Goal: Entertainment & Leisure: Browse casually

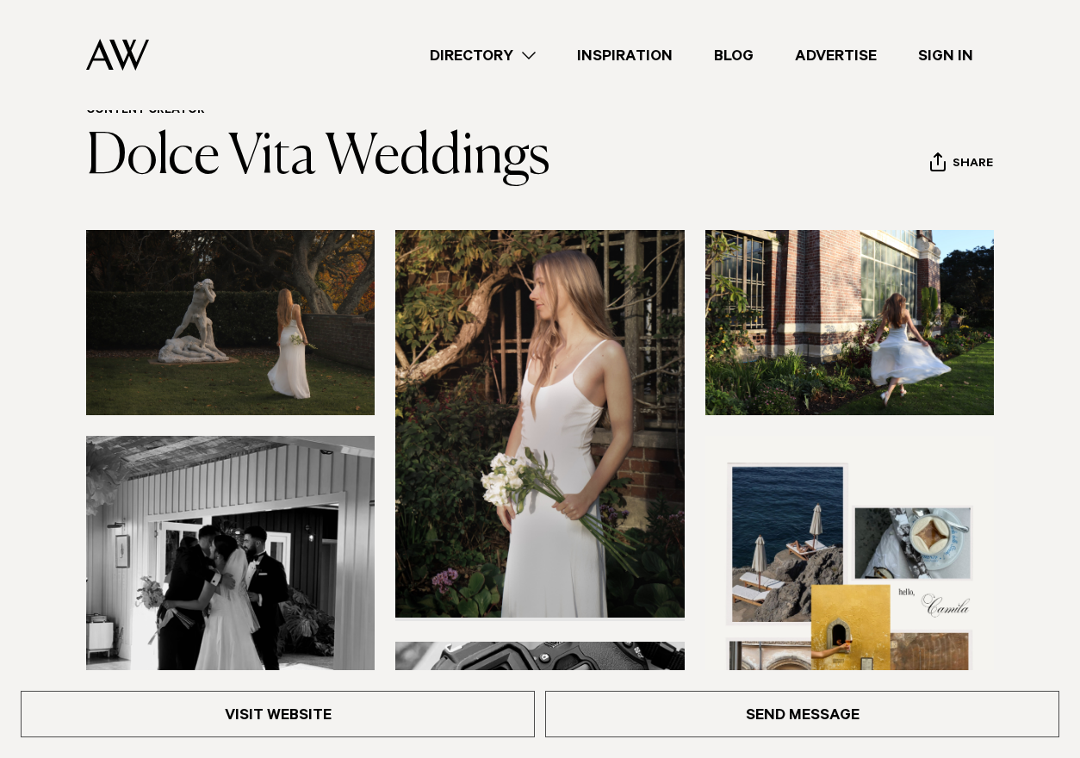
scroll to position [79, 0]
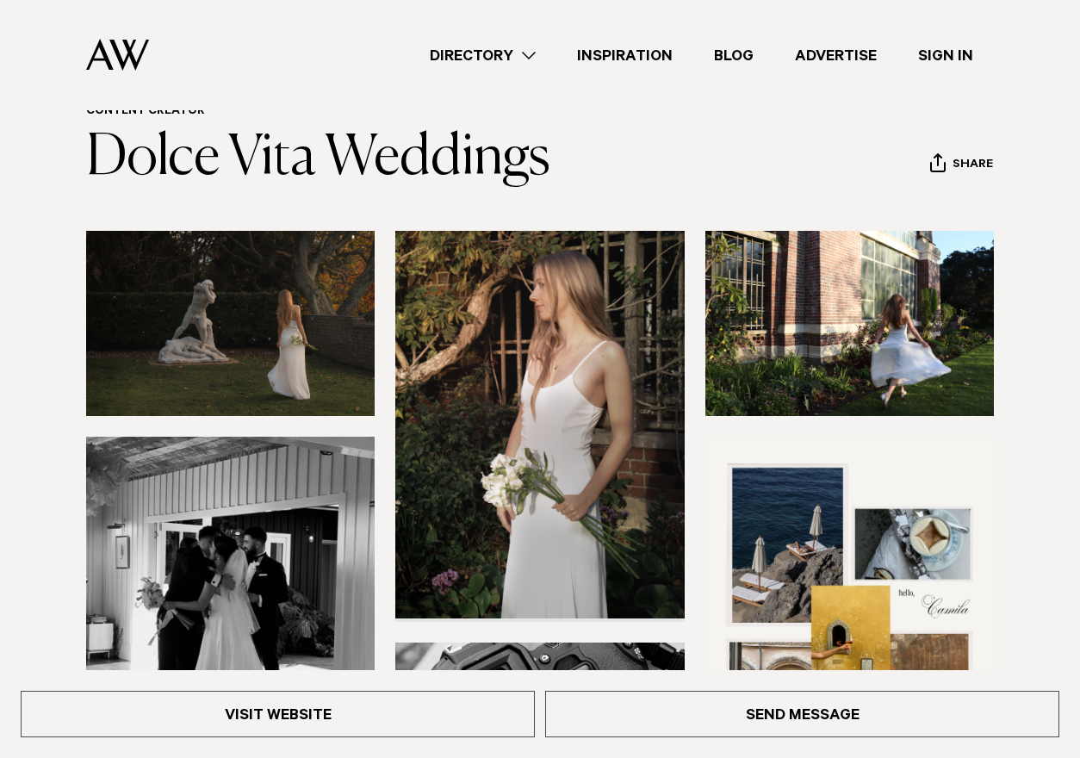
click at [468, 297] on img at bounding box center [539, 425] width 289 height 388
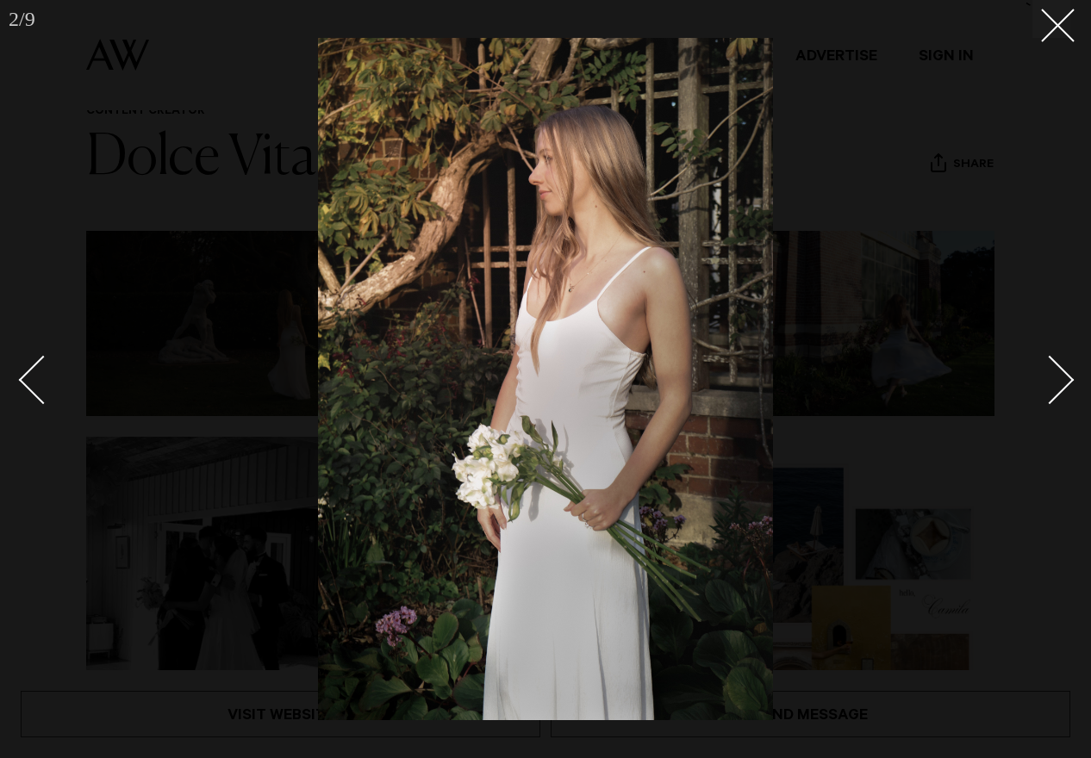
click at [1057, 395] on div "Next slide" at bounding box center [1049, 380] width 49 height 49
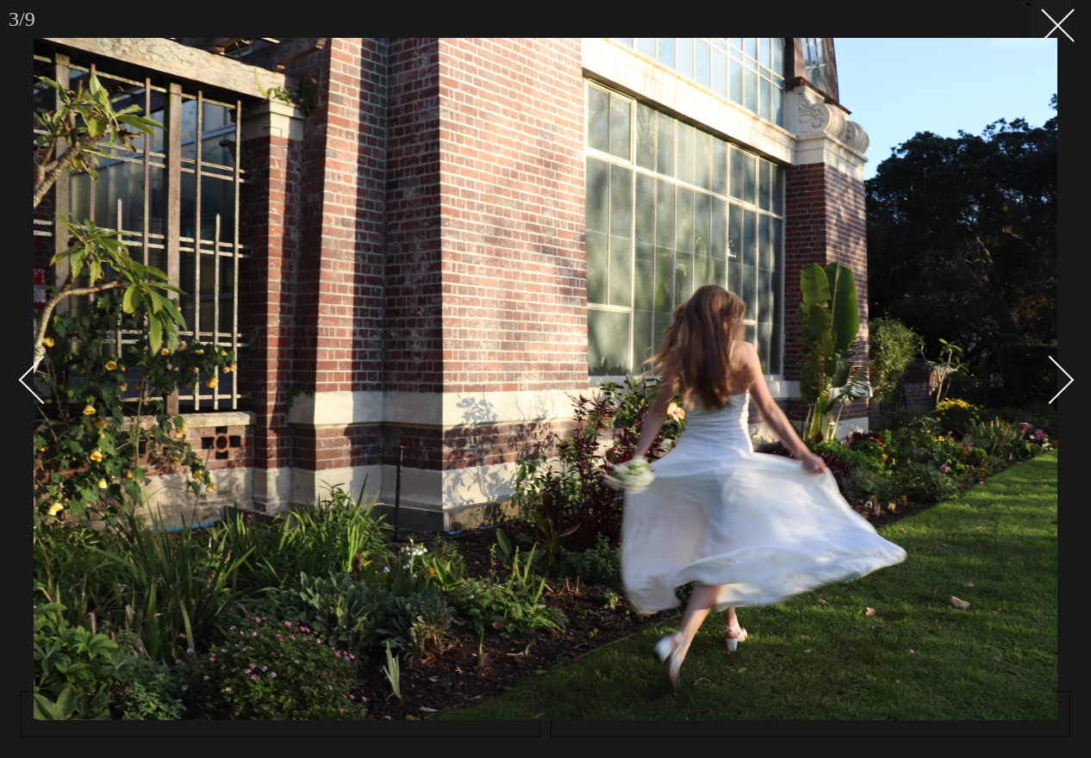
click at [1058, 394] on div "Next slide" at bounding box center [1049, 380] width 49 height 49
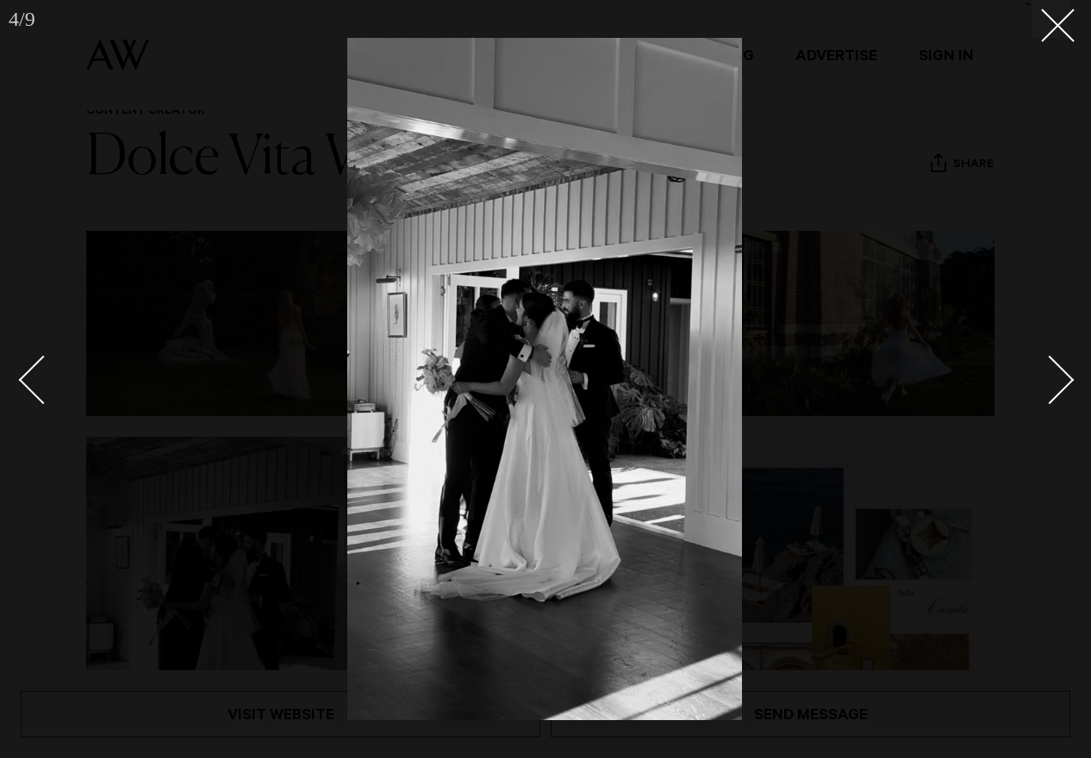
click at [1059, 395] on link at bounding box center [1040, 379] width 60 height 86
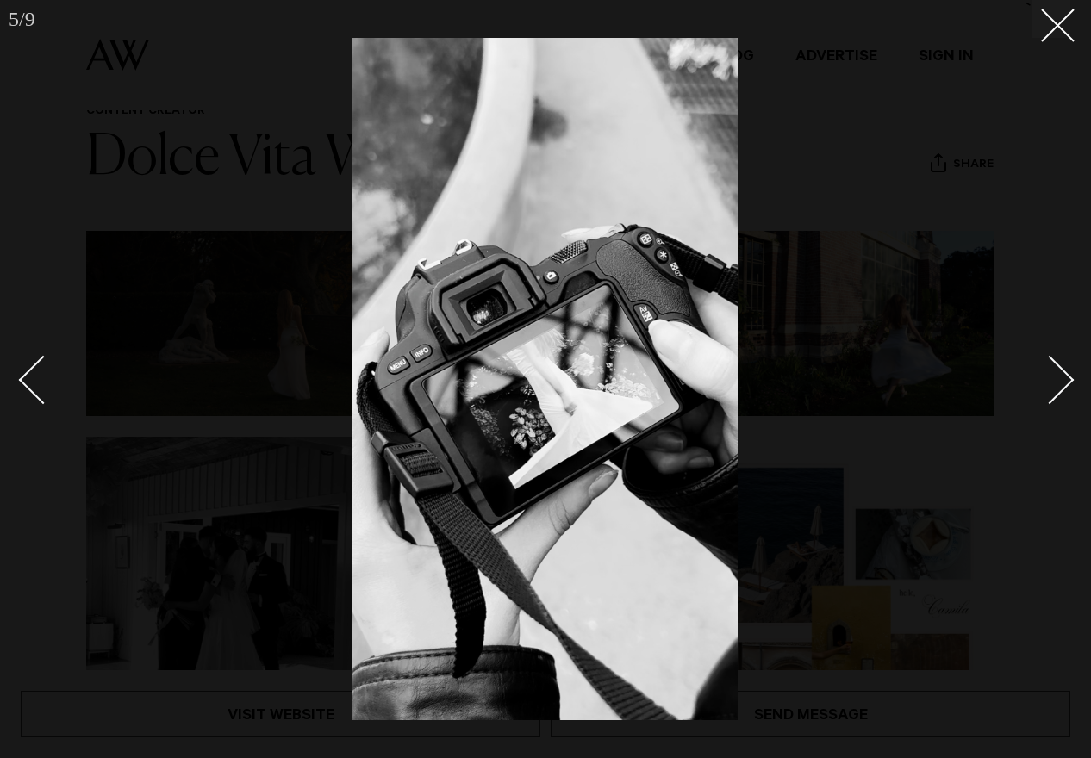
click at [1059, 395] on link at bounding box center [1040, 379] width 60 height 86
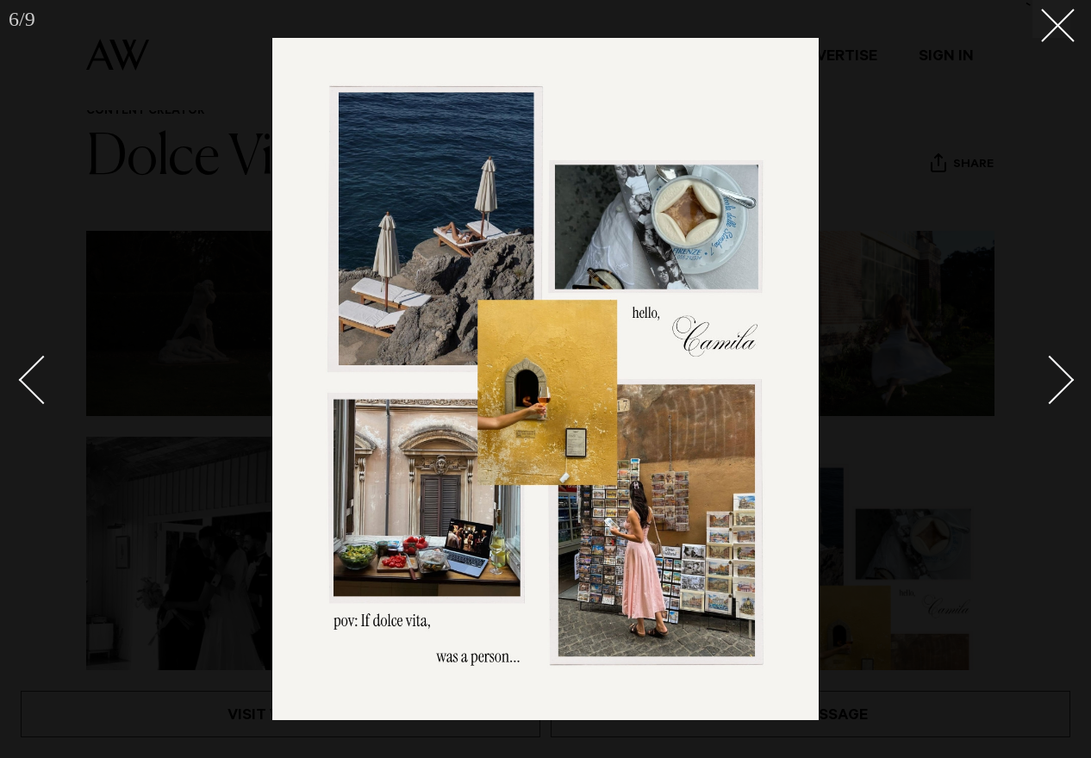
click at [1059, 395] on link at bounding box center [1040, 379] width 60 height 86
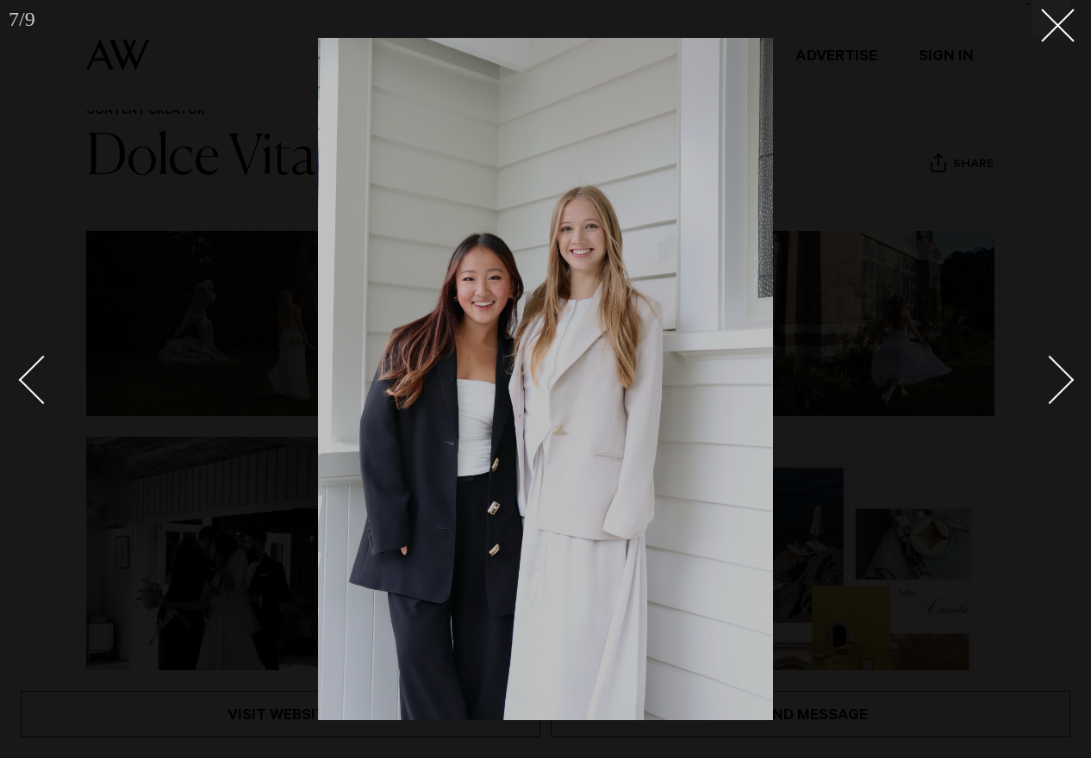
click at [1059, 396] on link at bounding box center [1040, 379] width 60 height 86
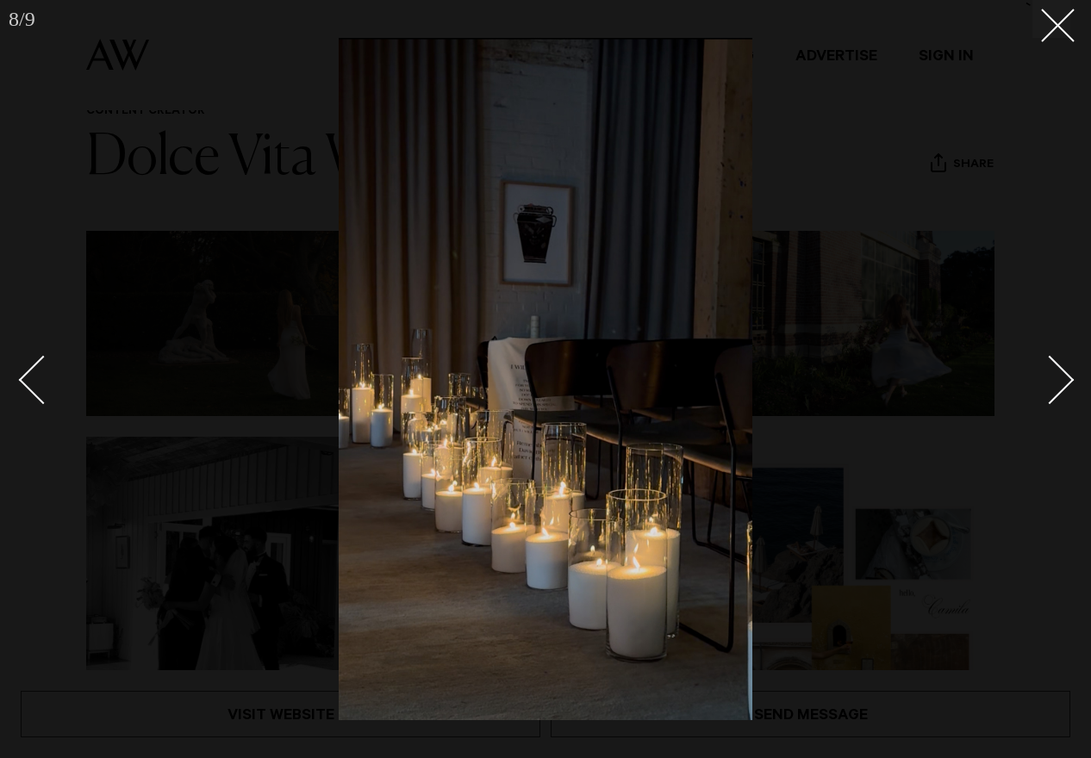
click at [1059, 397] on link at bounding box center [1040, 379] width 60 height 86
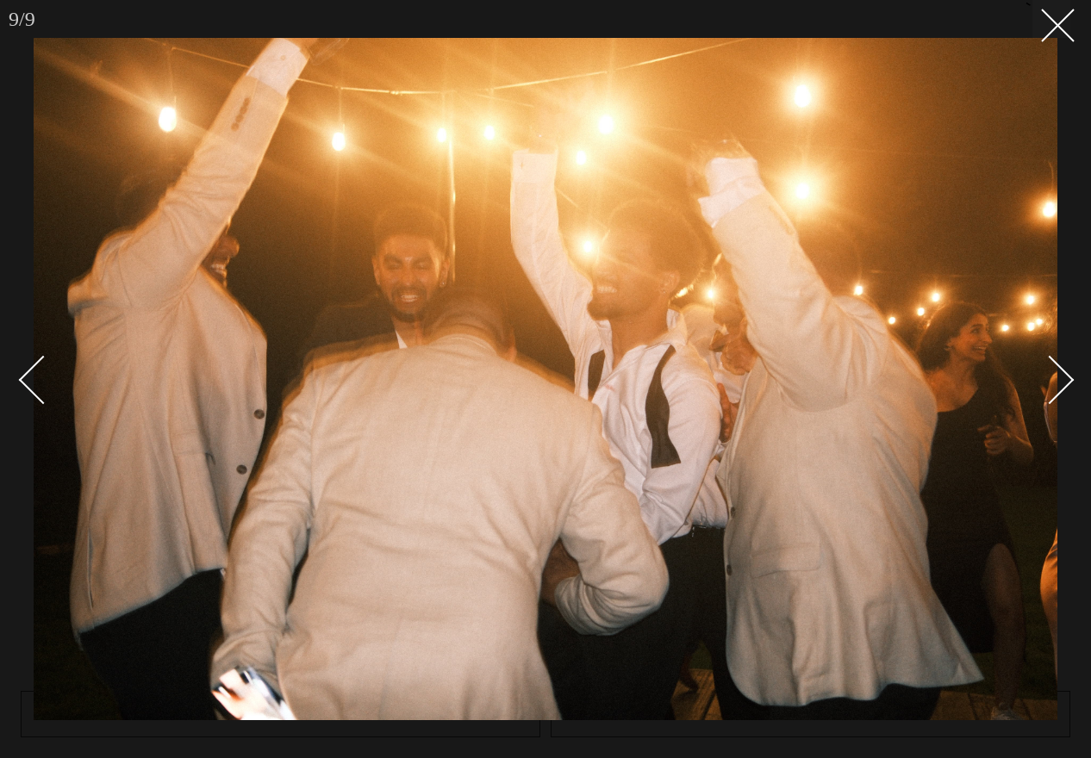
click at [1059, 397] on link at bounding box center [1040, 379] width 60 height 86
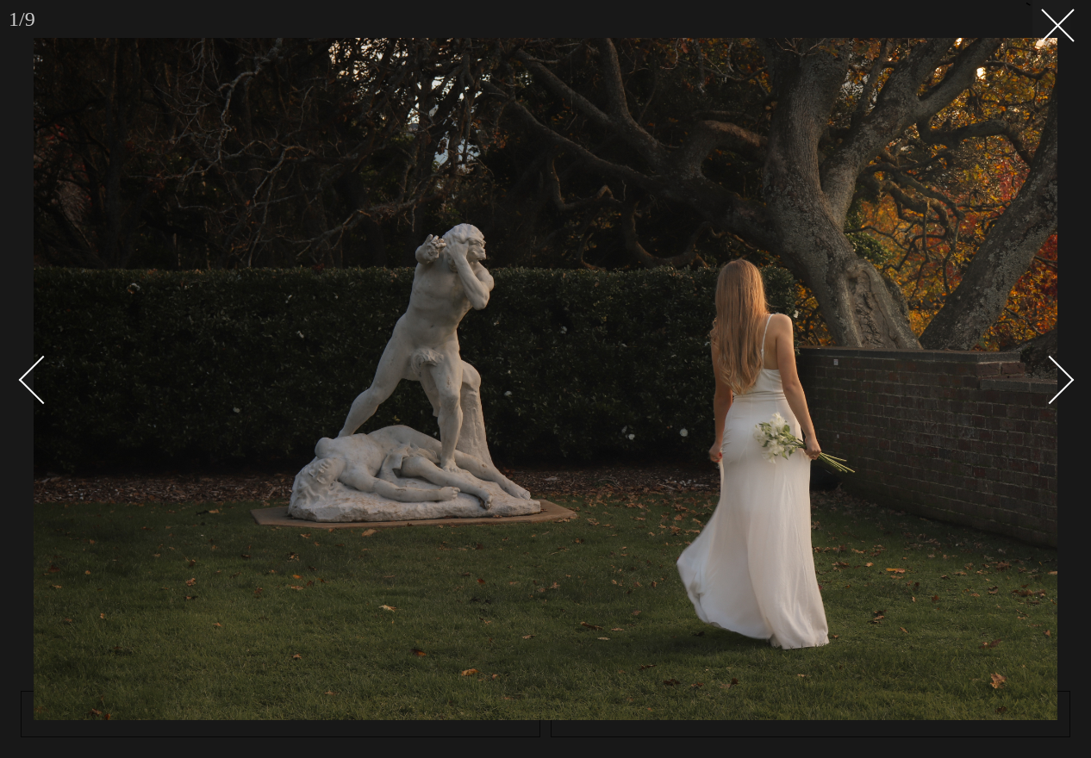
click at [1059, 397] on link at bounding box center [1040, 379] width 60 height 86
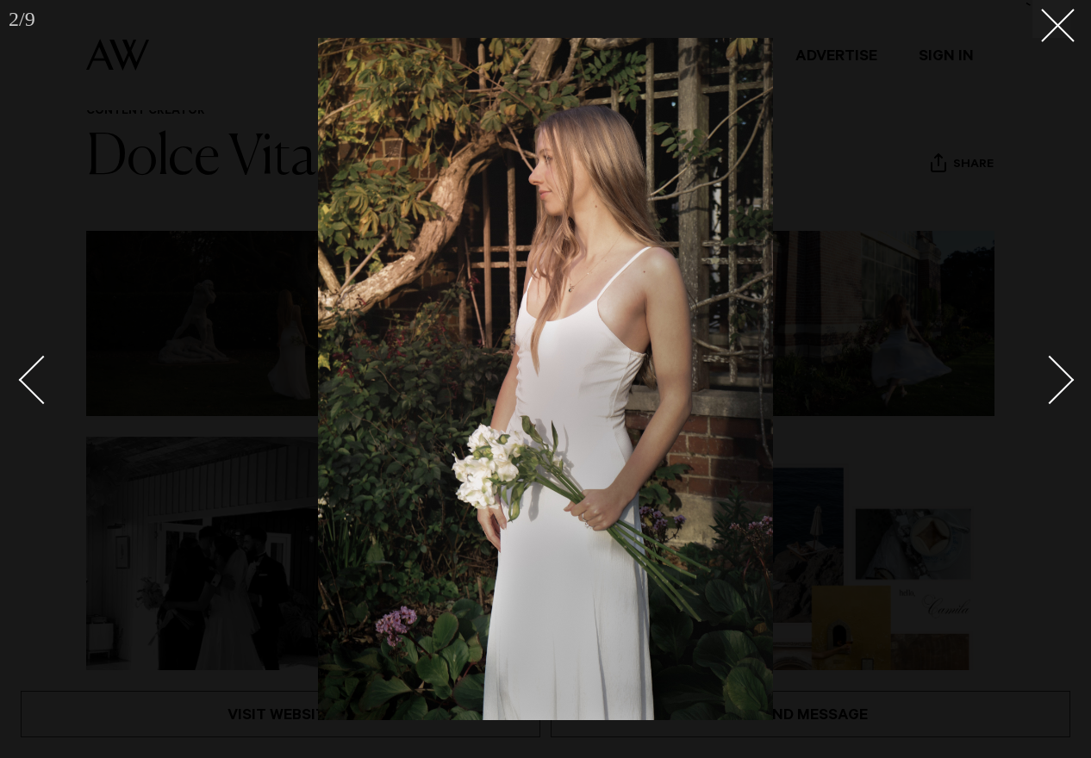
click at [1059, 397] on link at bounding box center [1040, 379] width 60 height 86
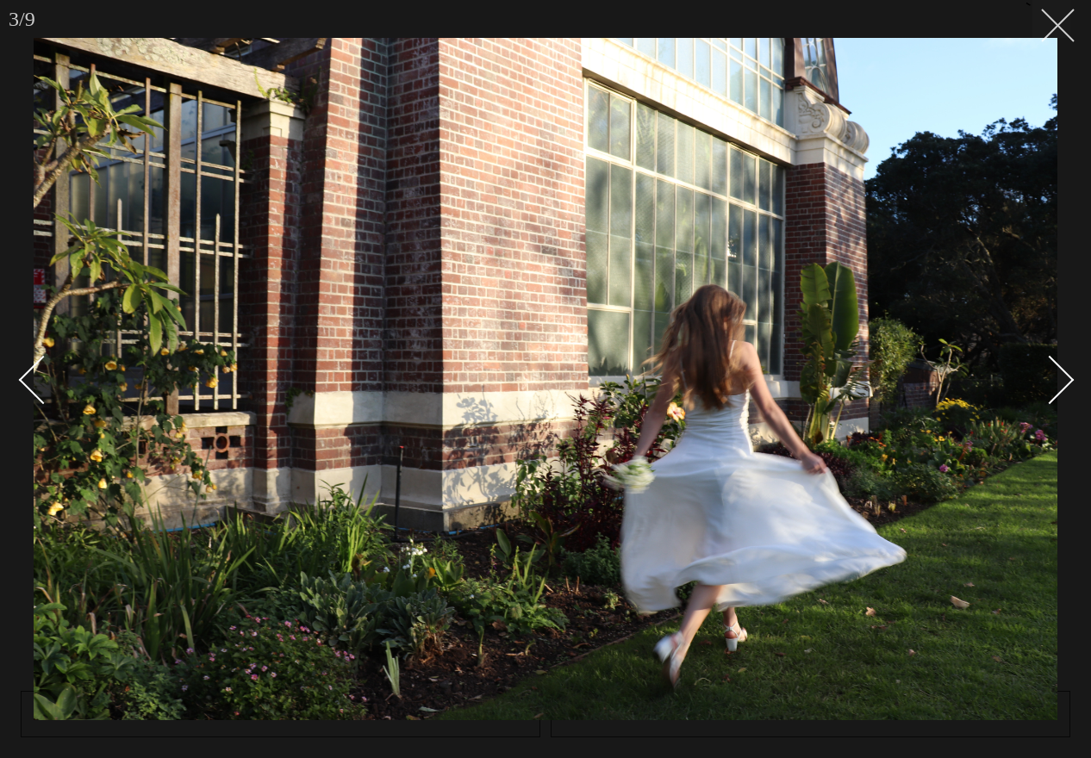
click at [1044, 26] on icon at bounding box center [1051, 19] width 21 height 21
